Goal: Information Seeking & Learning: Check status

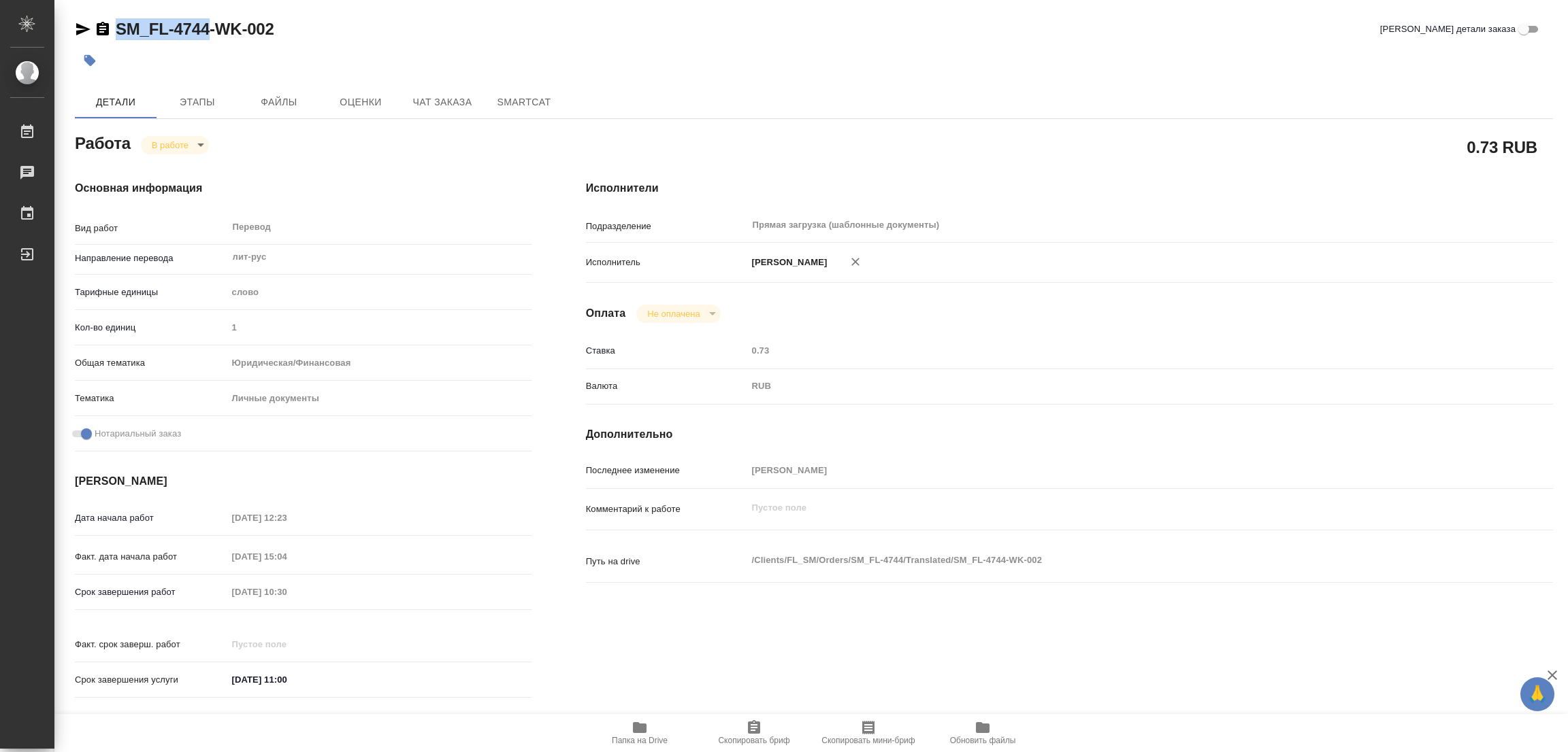
drag, startPoint x: 116, startPoint y: 12, endPoint x: 211, endPoint y: 39, distance: 98.8
click at [211, 39] on div "SM_FL-4744-WK-002 Кратко детали заказа Детали Этапы Файлы Оценки Чат заказа Sma…" at bounding box center [814, 570] width 1493 height 1141
copy link "SM_FL-4744"
drag, startPoint x: 771, startPoint y: 728, endPoint x: 752, endPoint y: 728, distance: 19.0
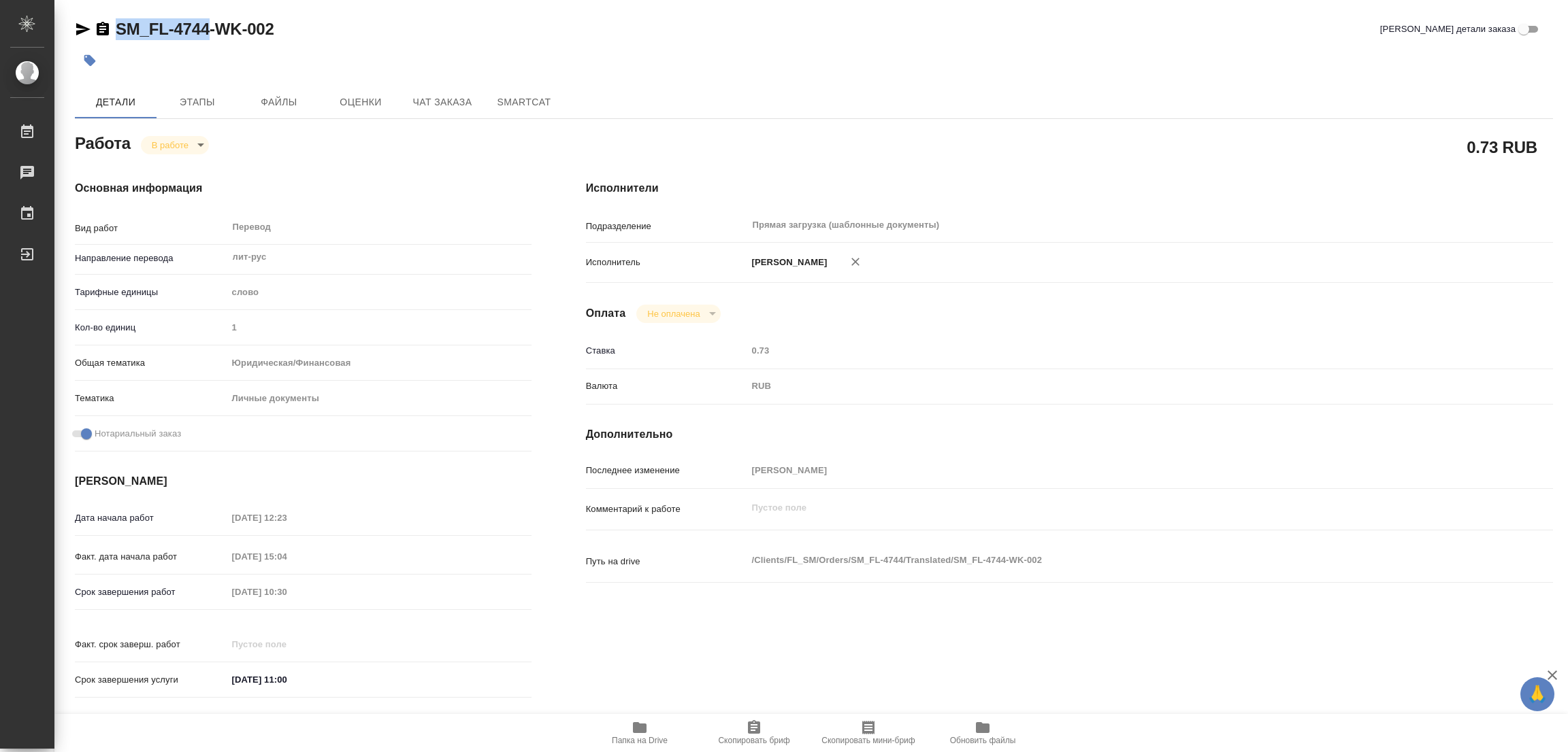
click at [771, 728] on span "Скопировать бриф" at bounding box center [754, 732] width 98 height 26
copy link "SM_FL-4744"
click at [212, 590] on div "Срок завершения работ 29.09.2025 10:30" at bounding box center [303, 592] width 457 height 24
click at [485, 55] on div at bounding box center [567, 61] width 986 height 30
click at [491, 42] on div "KUNZ_FL-5978-WK-015 Кратко детали заказа" at bounding box center [814, 31] width 1478 height 28
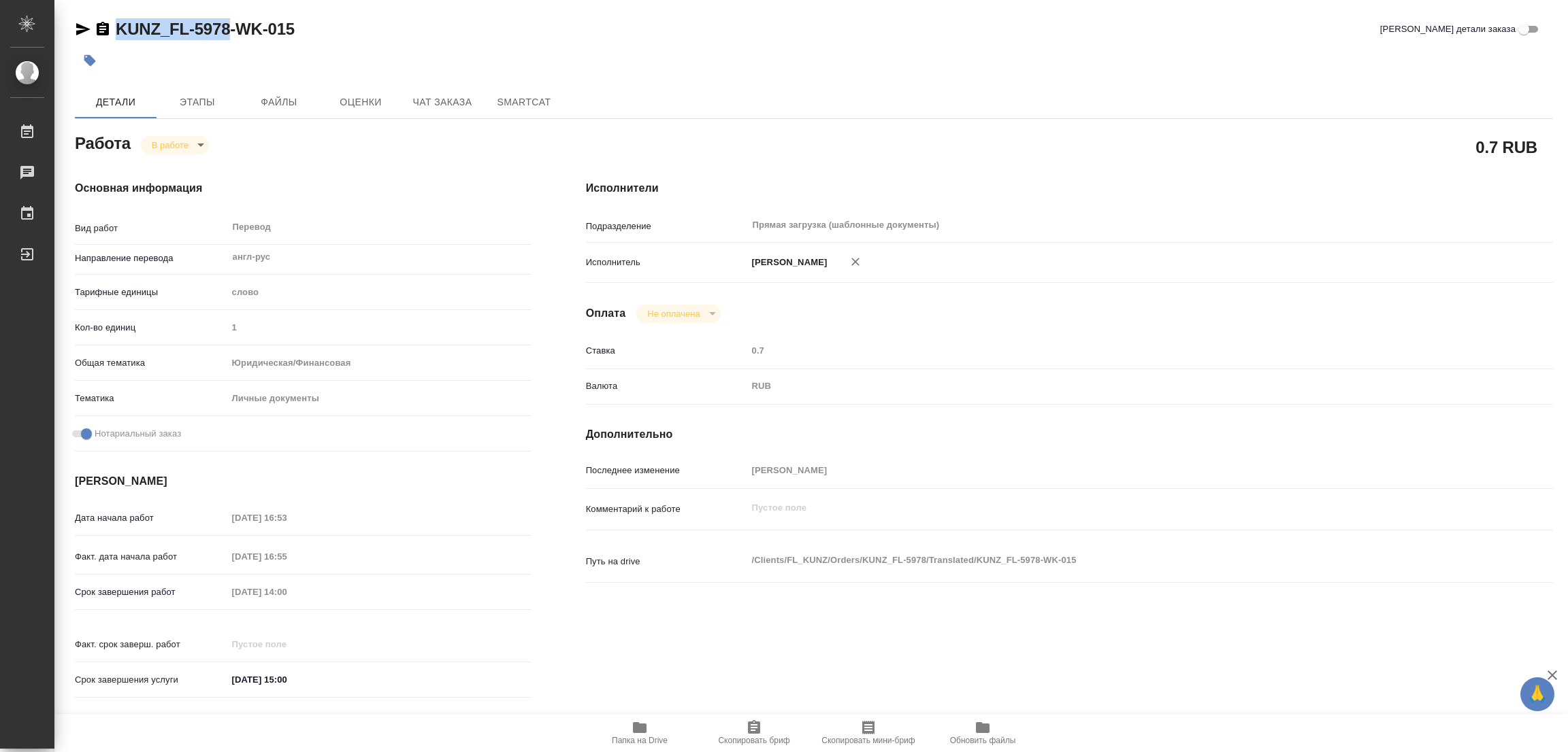
drag, startPoint x: 115, startPoint y: 13, endPoint x: 228, endPoint y: 34, distance: 114.9
click at [228, 34] on div "KUNZ_FL-5978-WK-015 Кратко детали заказа Детали Этапы Файлы Оценки Чат заказа S…" at bounding box center [814, 570] width 1493 height 1141
copy link "KUNZ_FL-5978"
drag, startPoint x: 757, startPoint y: 732, endPoint x: 742, endPoint y: 732, distance: 15.0
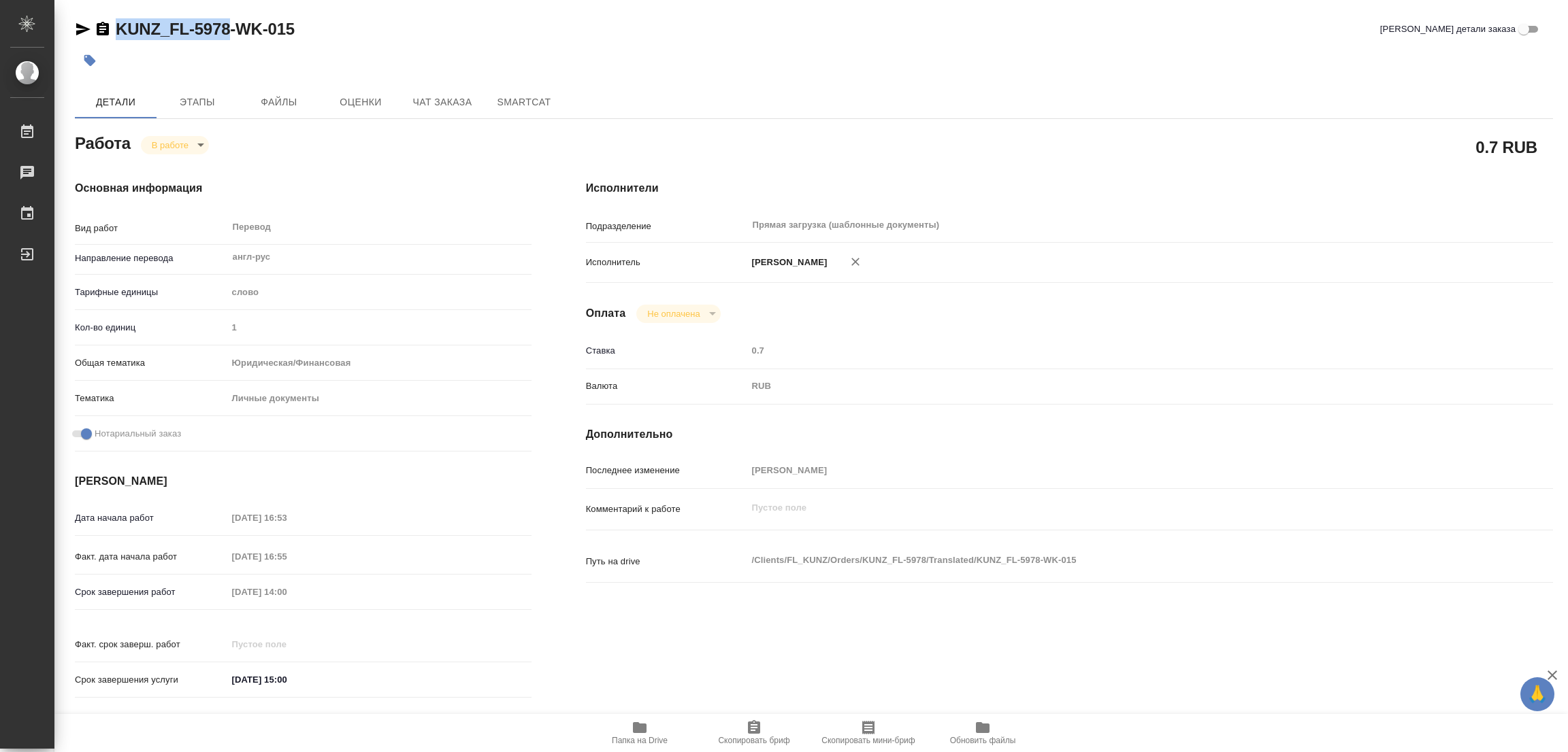
click at [757, 732] on icon "button" at bounding box center [754, 727] width 13 height 13
copy link "KUNZ_FL-5978"
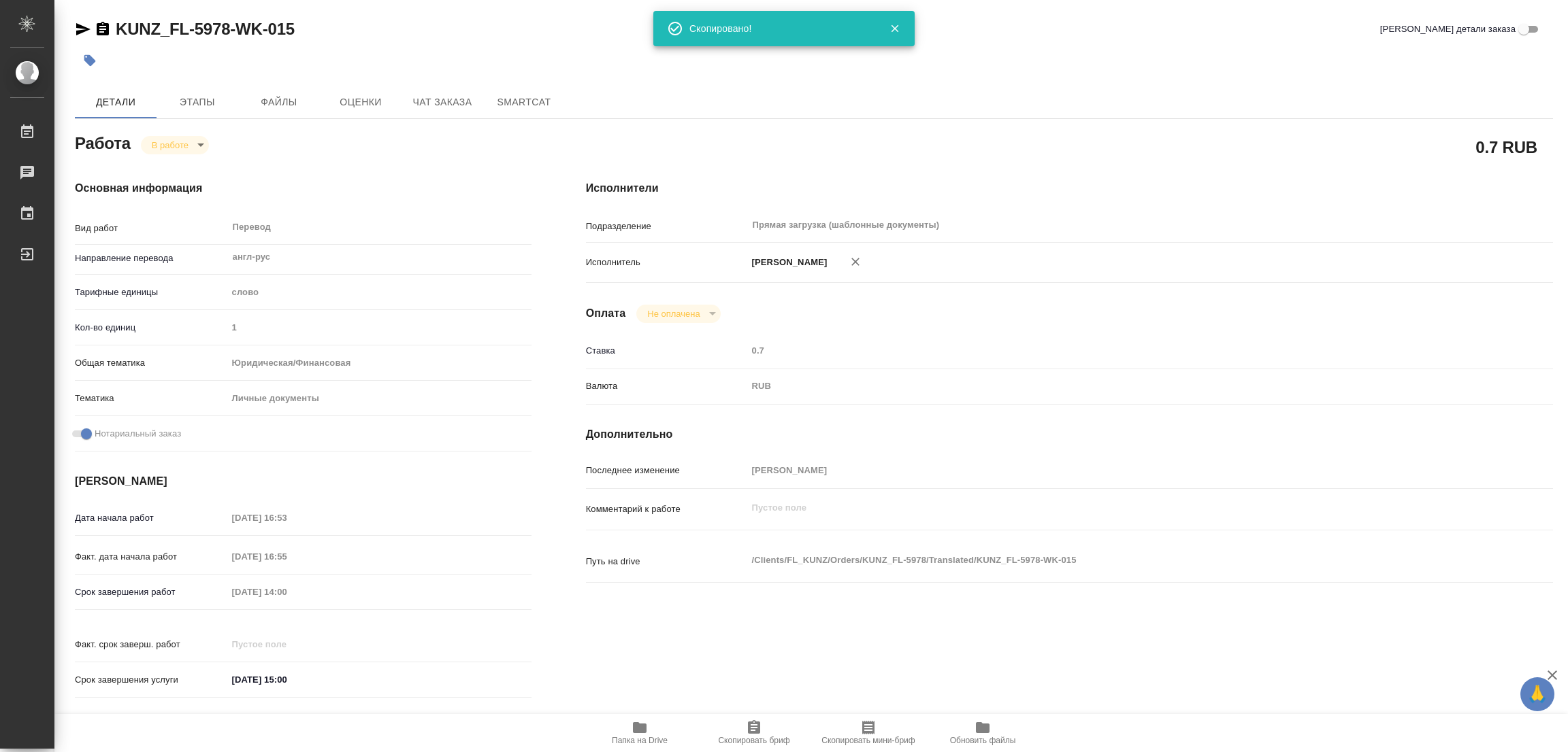
click at [1094, 330] on div "Исполнители Подразделение Прямая загрузка (шаблонные документы) ​ Исполнитель П…" at bounding box center [1069, 443] width 1021 height 581
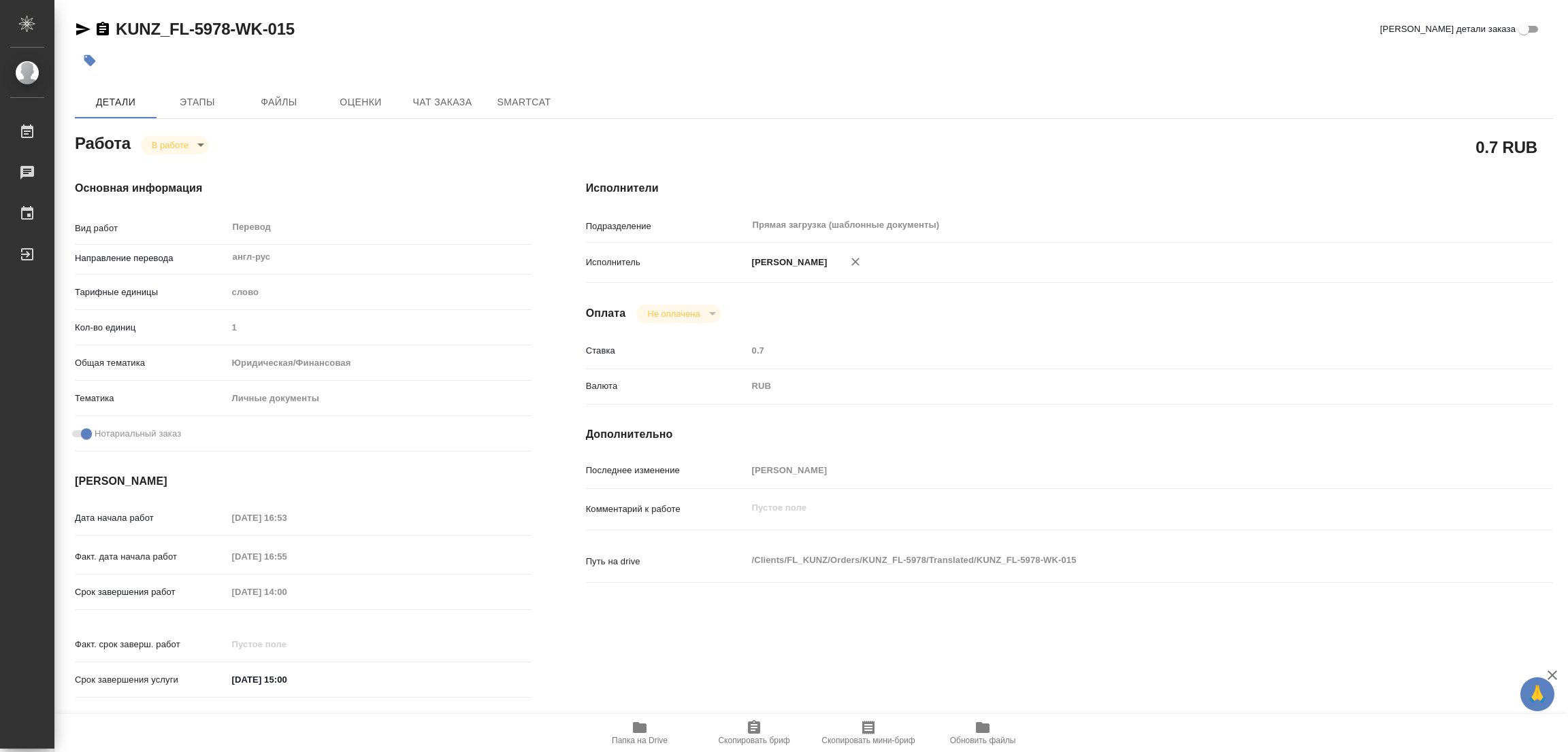
click at [160, 602] on div "Срок завершения работ 29.09.2025 14:00" at bounding box center [303, 592] width 457 height 24
click at [822, 26] on div "KUNZ_FL-5978-WK-015 Кратко детали заказа" at bounding box center [814, 29] width 1478 height 22
